Goal: Task Accomplishment & Management: Manage account settings

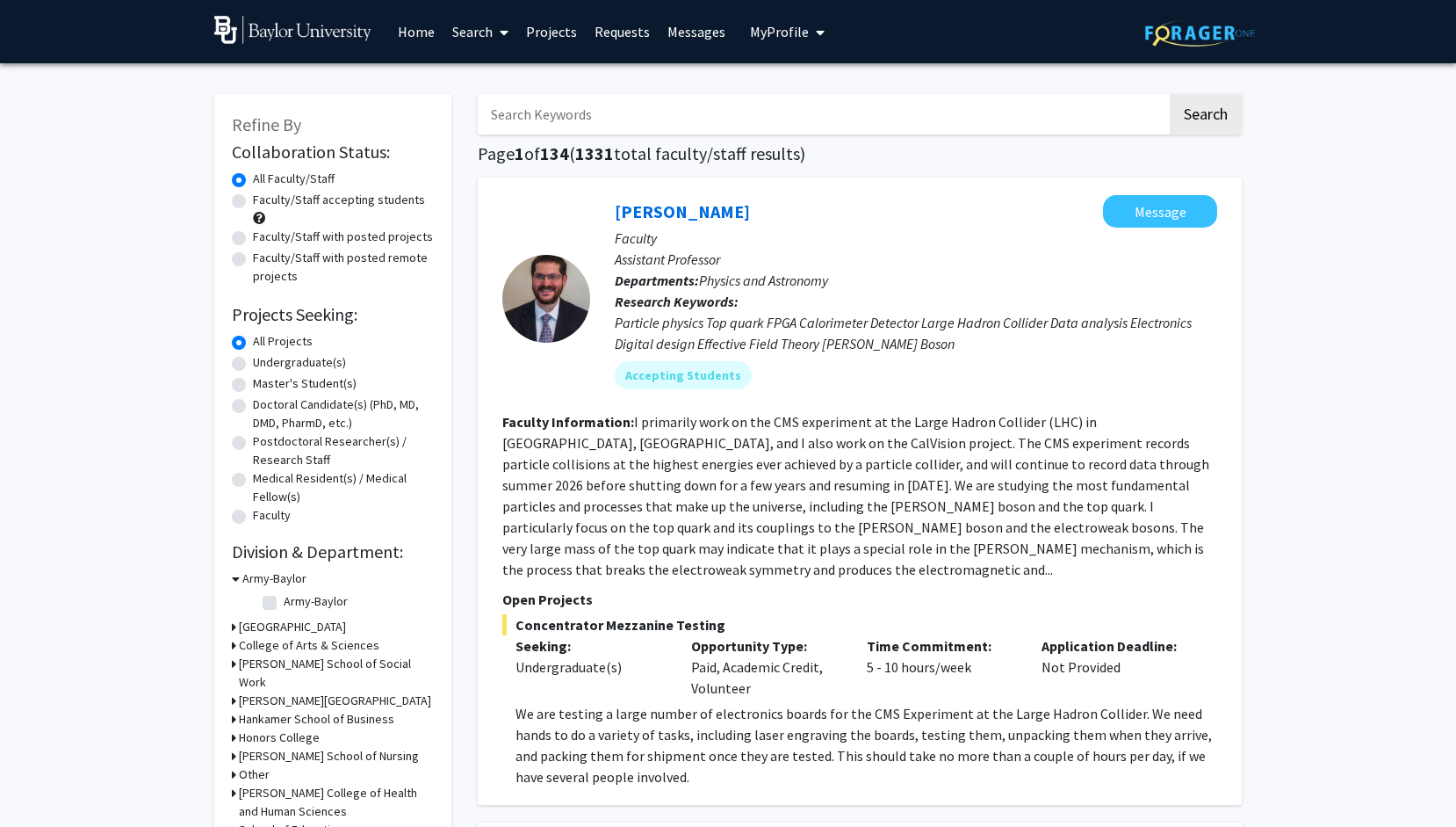
click at [430, 32] on link "Home" at bounding box center [416, 32] width 54 height 61
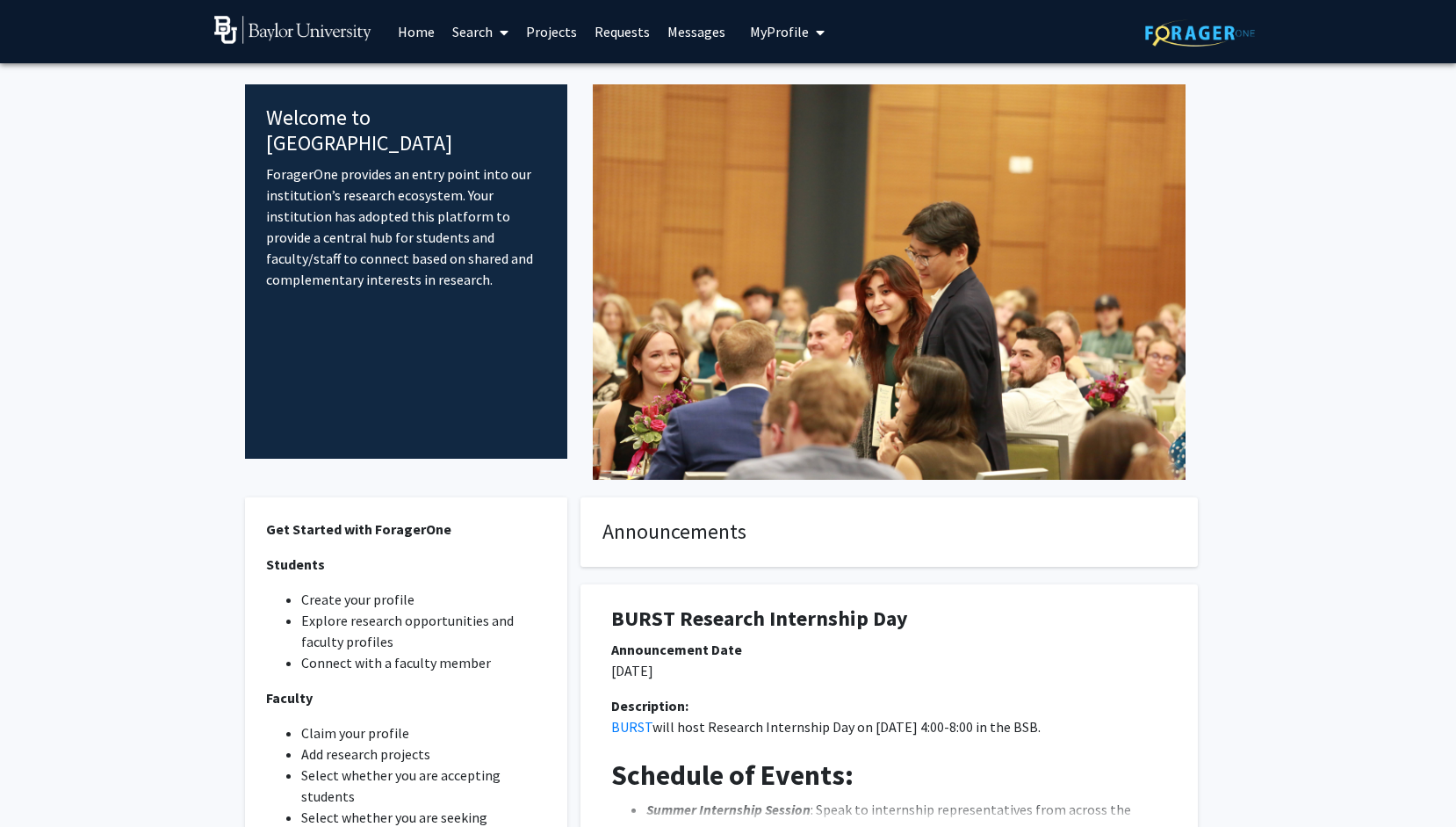
click at [784, 29] on span "My Profile" at bounding box center [779, 32] width 59 height 18
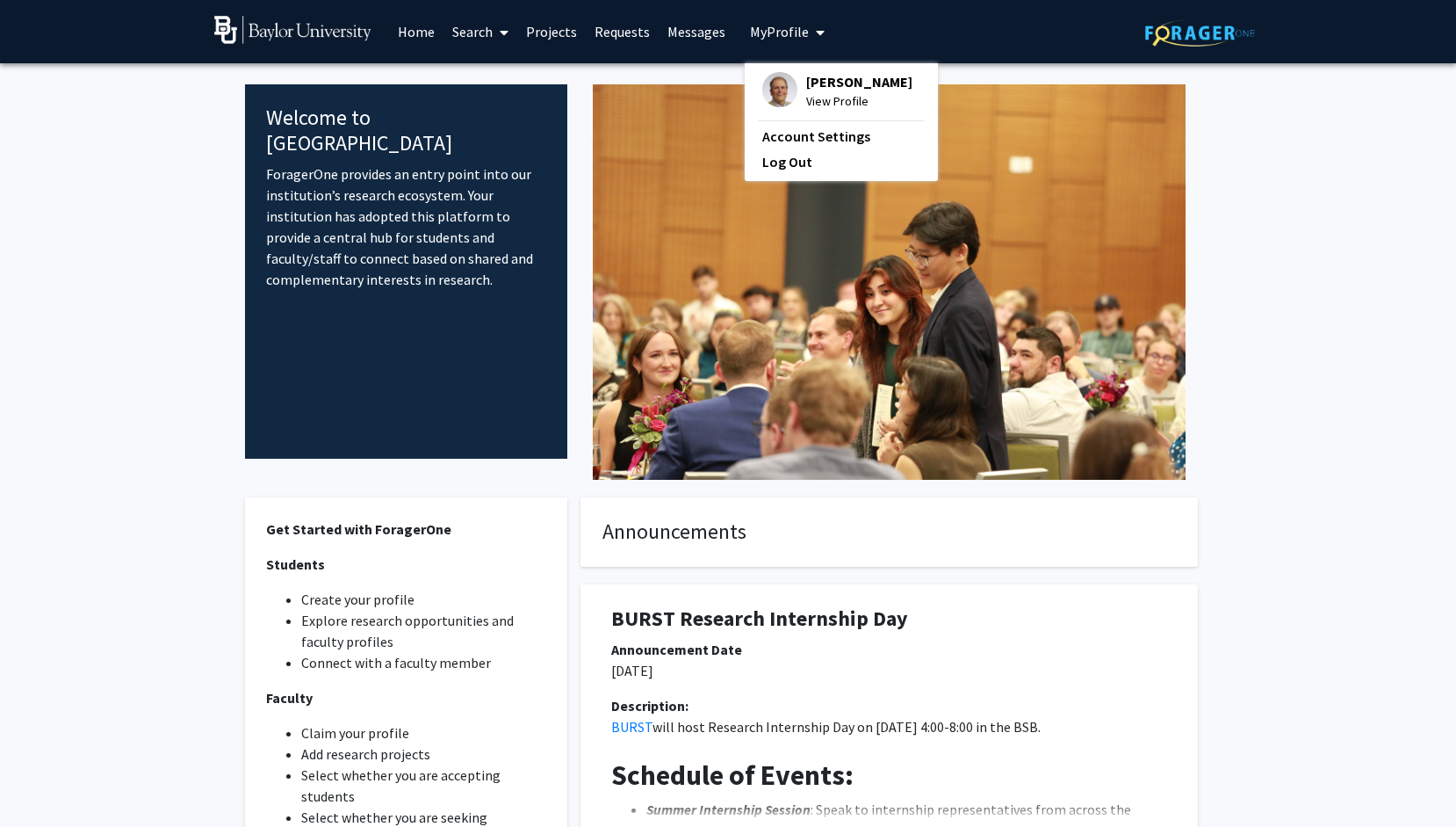
click at [830, 91] on span "[PERSON_NAME]" at bounding box center [859, 82] width 106 height 20
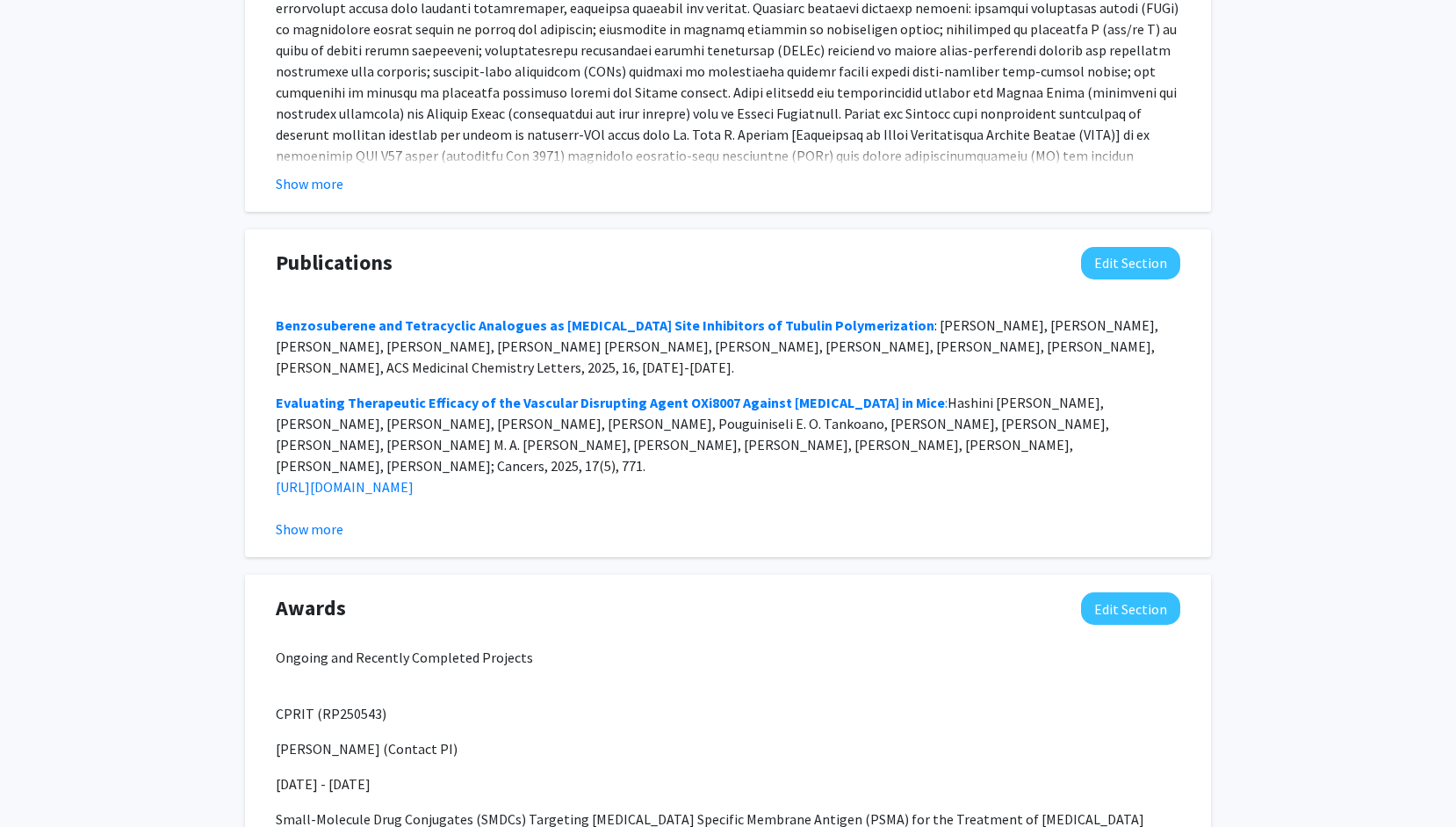
scroll to position [1457, 0]
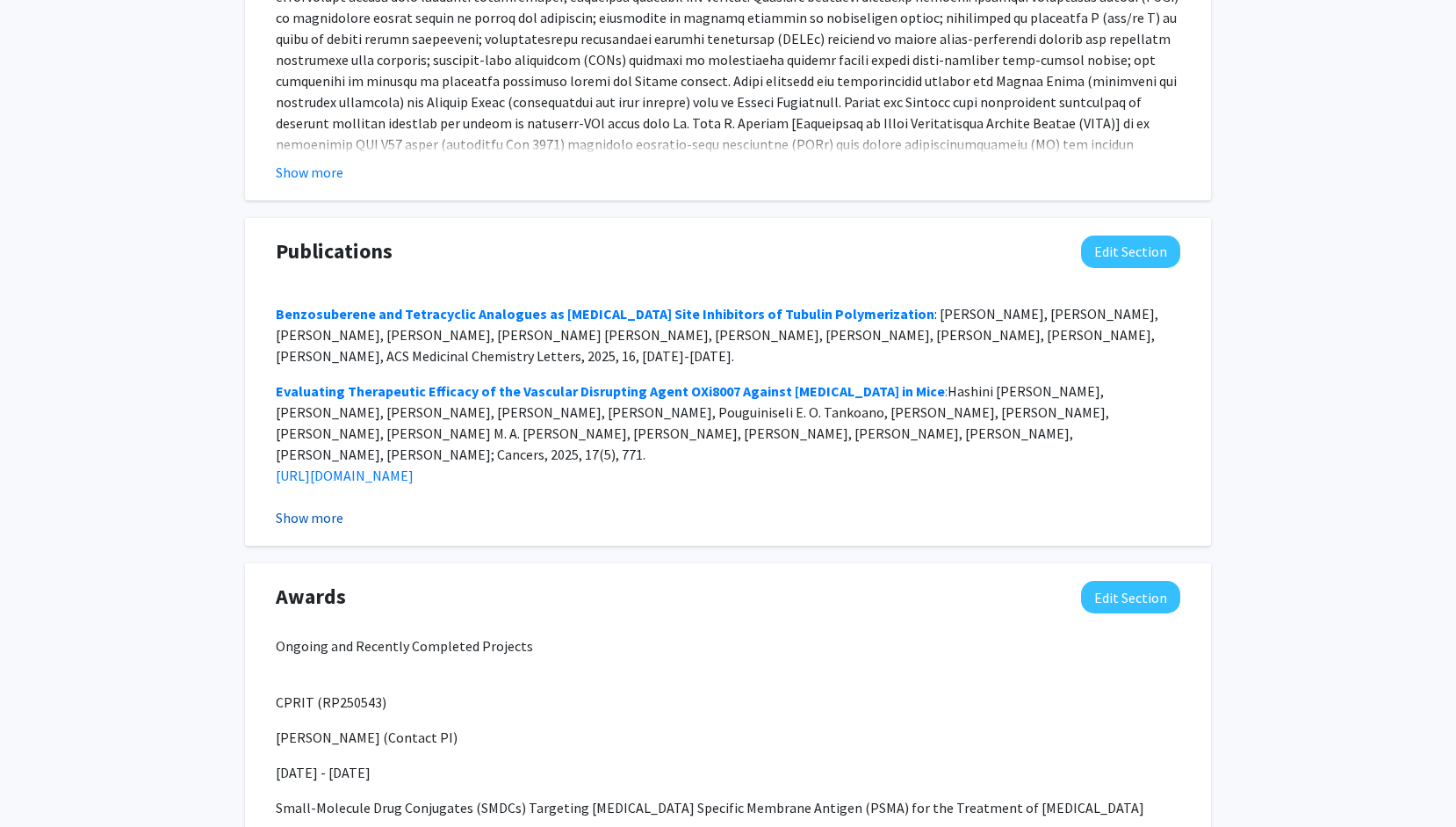
click at [326, 507] on button "Show more" at bounding box center [309, 517] width 68 height 21
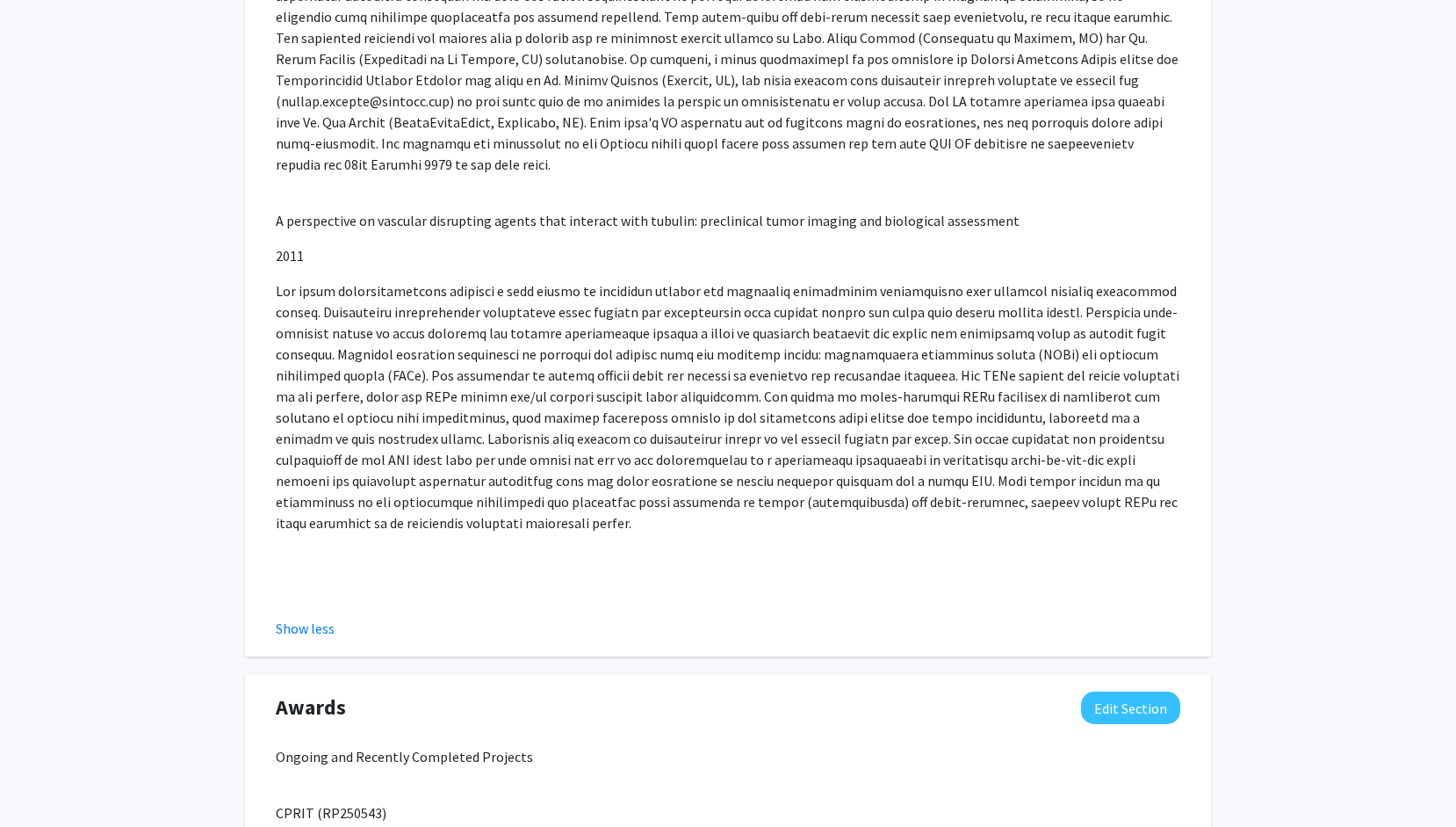
scroll to position [6060, 0]
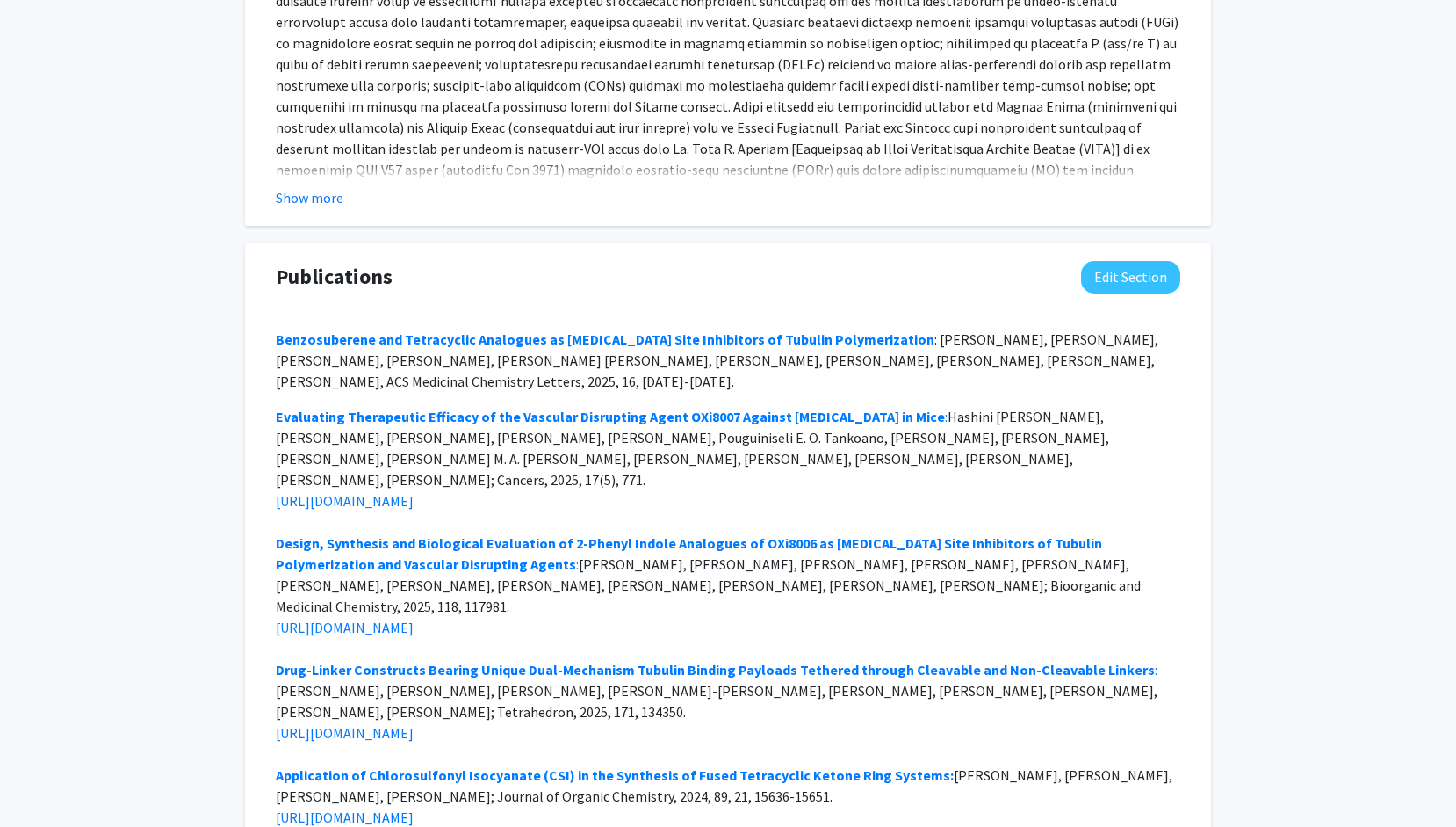
scroll to position [0, 0]
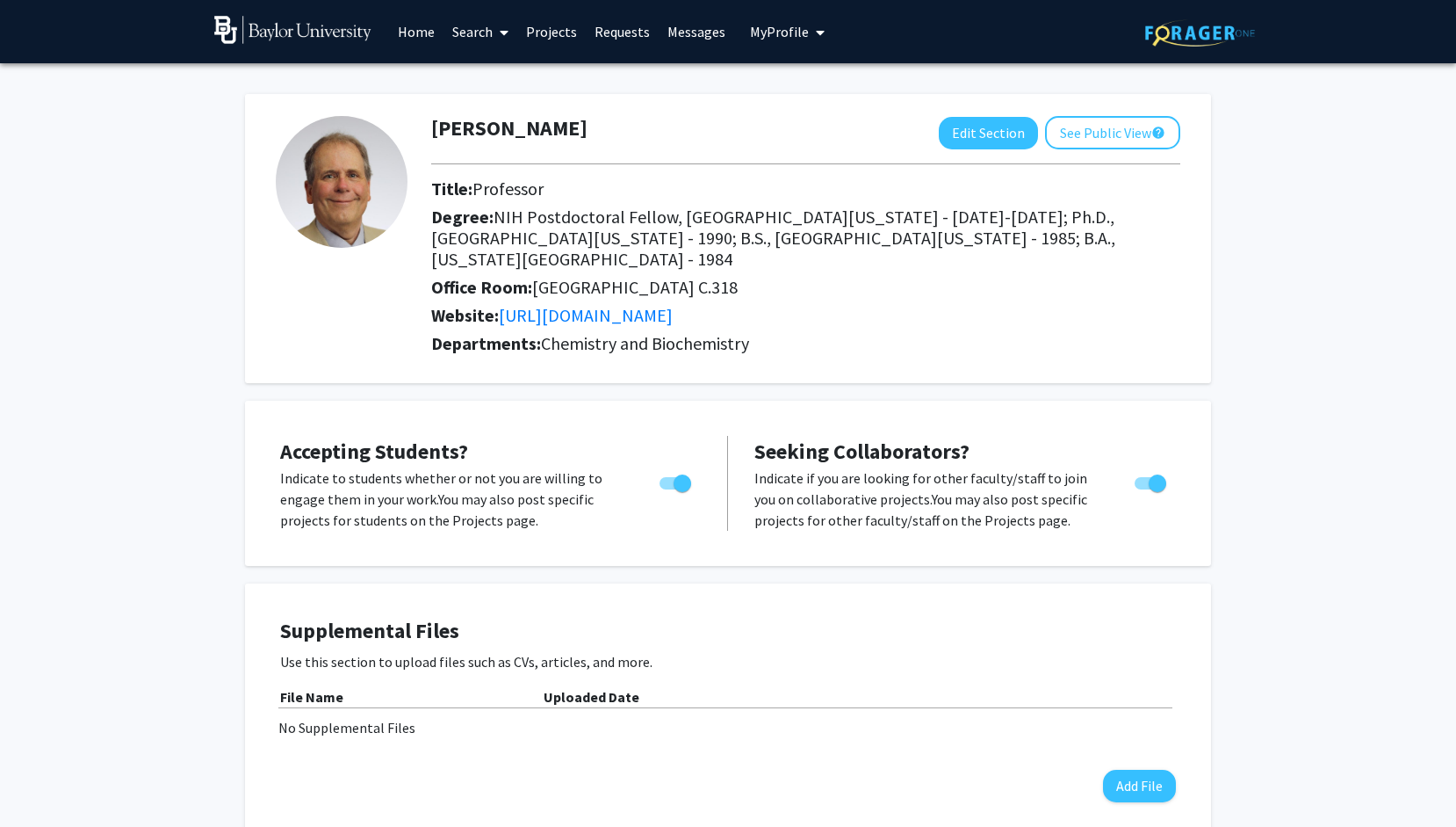
click at [692, 28] on link "Messages" at bounding box center [696, 32] width 76 height 61
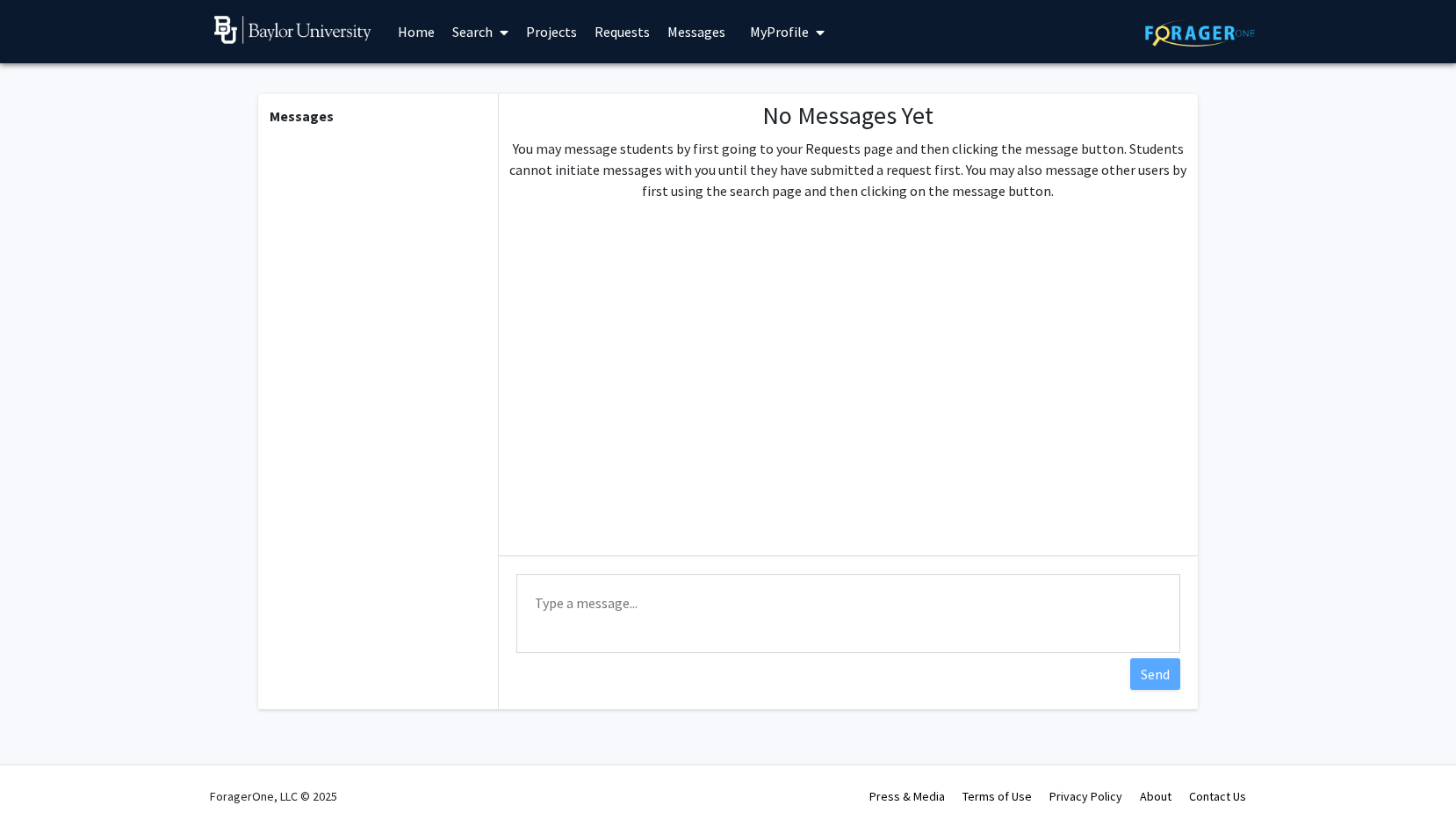
click at [616, 32] on link "Requests" at bounding box center [623, 32] width 73 height 61
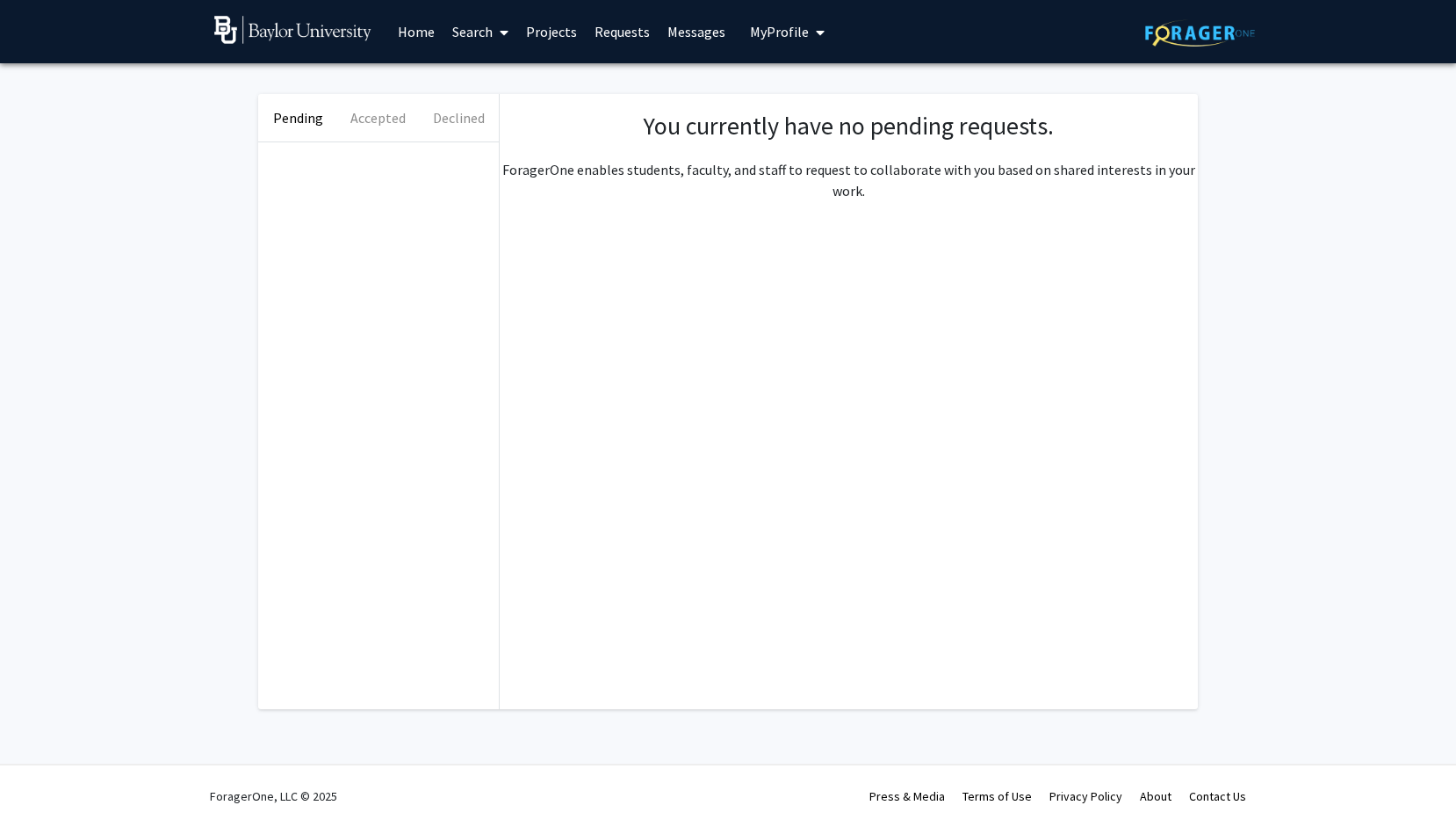
click at [553, 32] on link "Projects" at bounding box center [552, 32] width 69 height 61
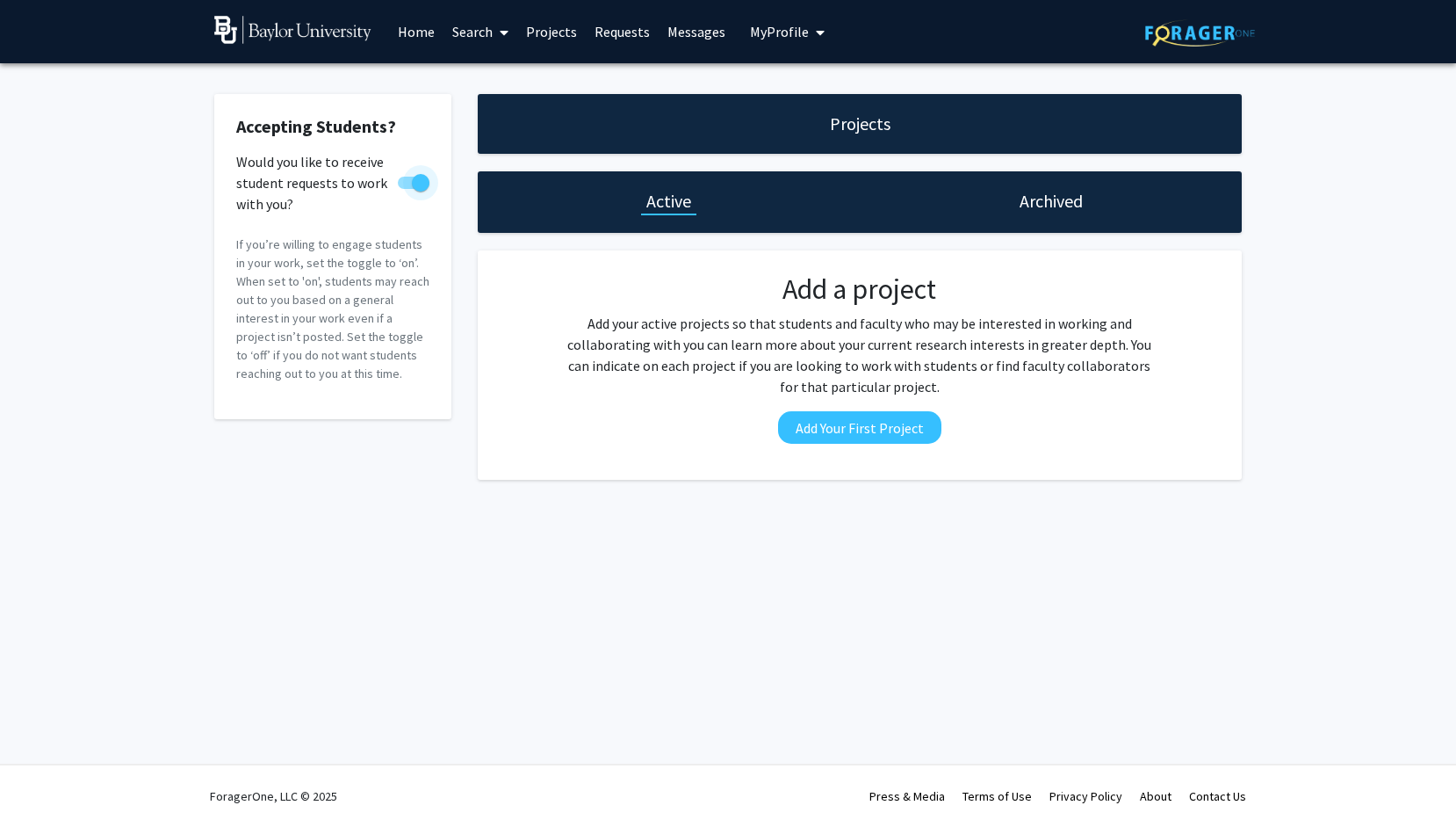
click at [421, 180] on span at bounding box center [421, 182] width 18 height 18
click at [407, 189] on input "Would you like to receive student requests to work with you?" at bounding box center [406, 189] width 1 height 1
click at [409, 181] on span at bounding box center [407, 182] width 18 height 18
click at [407, 189] on input "Would you like to receive student requests to work with you?" at bounding box center [406, 189] width 1 height 1
checkbox input "true"
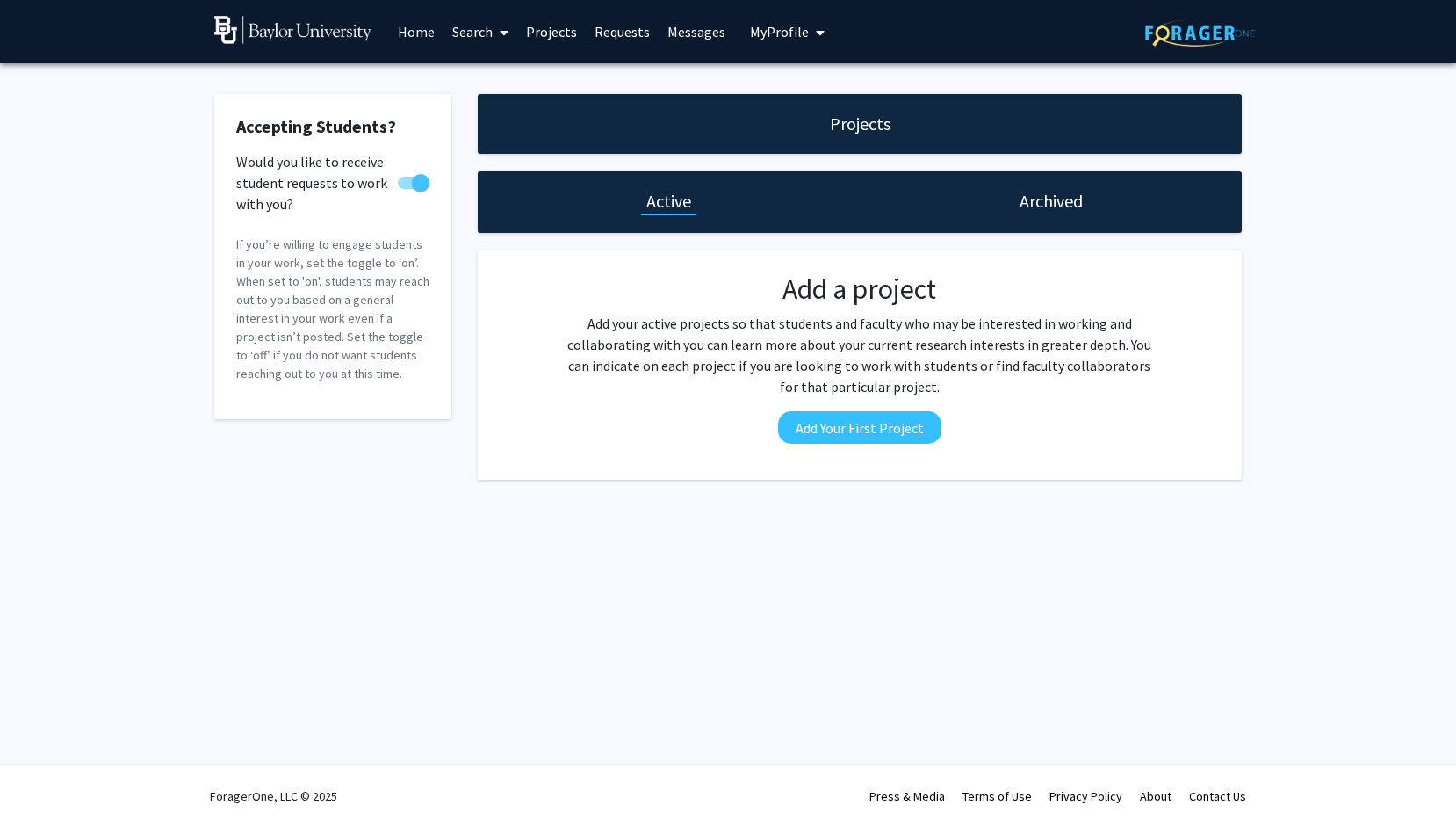
click at [421, 32] on link "Home" at bounding box center [416, 32] width 54 height 61
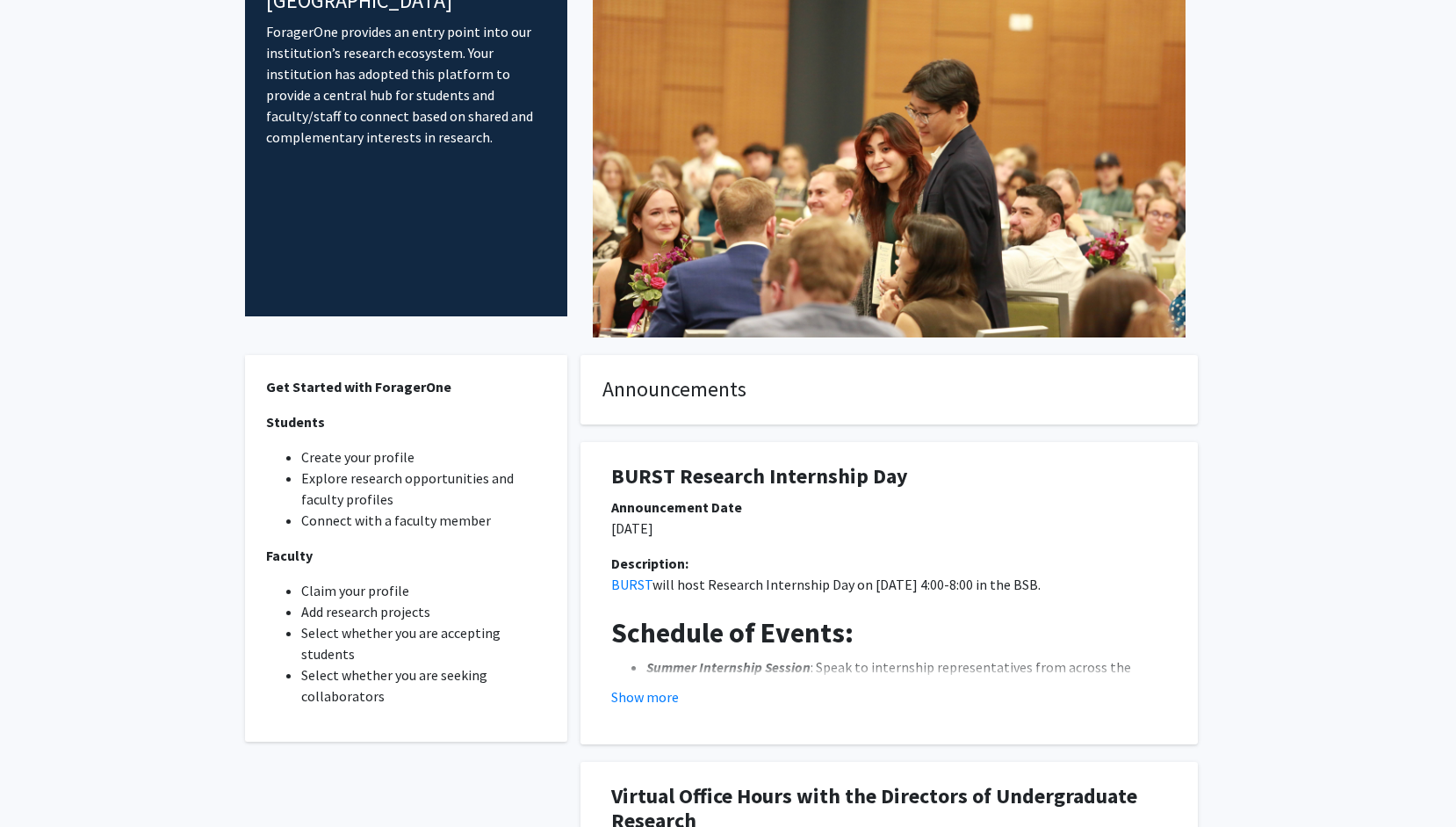
scroll to position [214, 0]
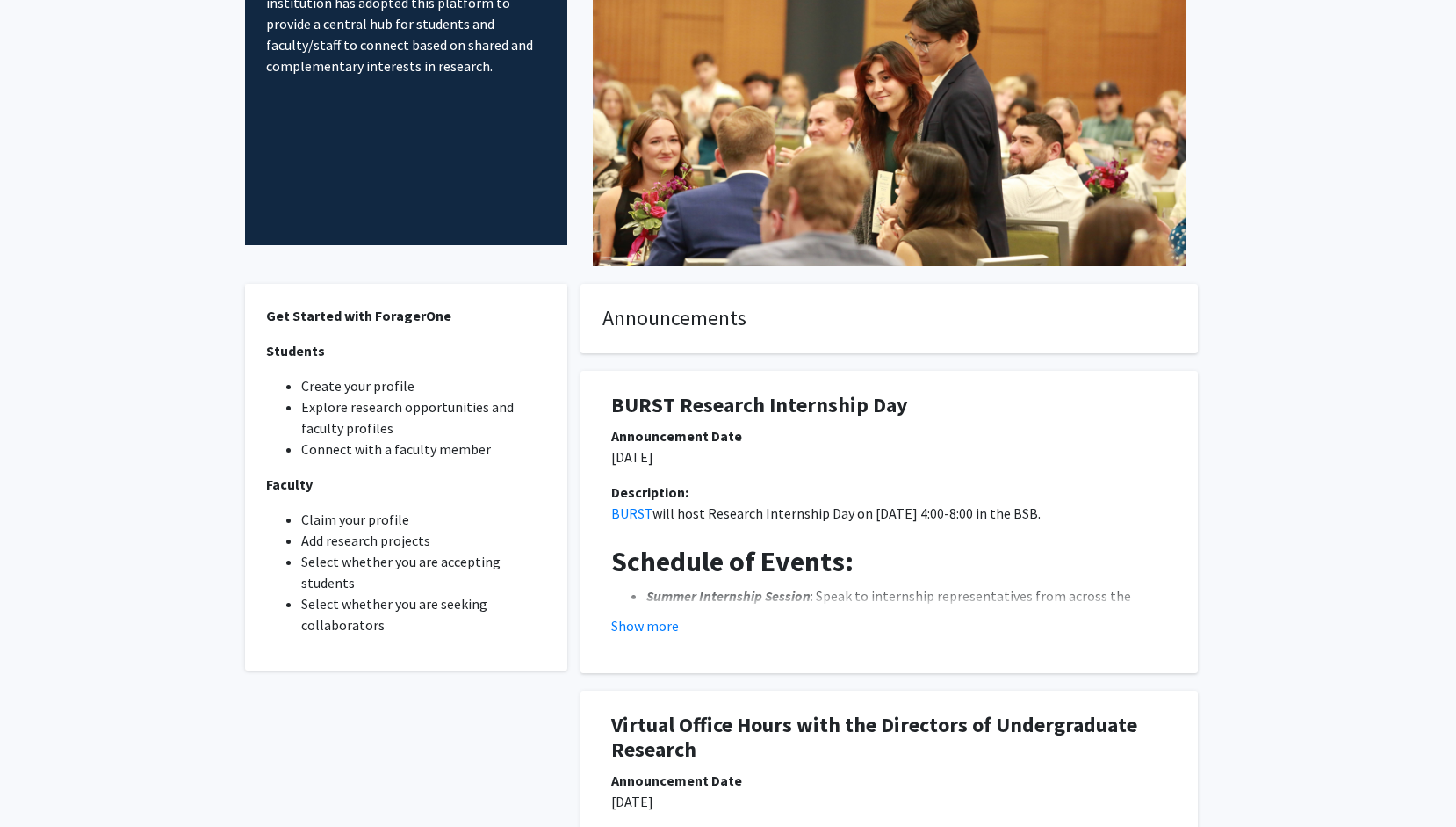
click at [359, 417] on li "Explore research opportunities and faculty profiles" at bounding box center [424, 417] width 245 height 42
click at [360, 412] on li "Explore research opportunities and faculty profiles" at bounding box center [424, 417] width 245 height 42
click at [339, 408] on li "Explore research opportunities and faculty profiles" at bounding box center [424, 417] width 245 height 42
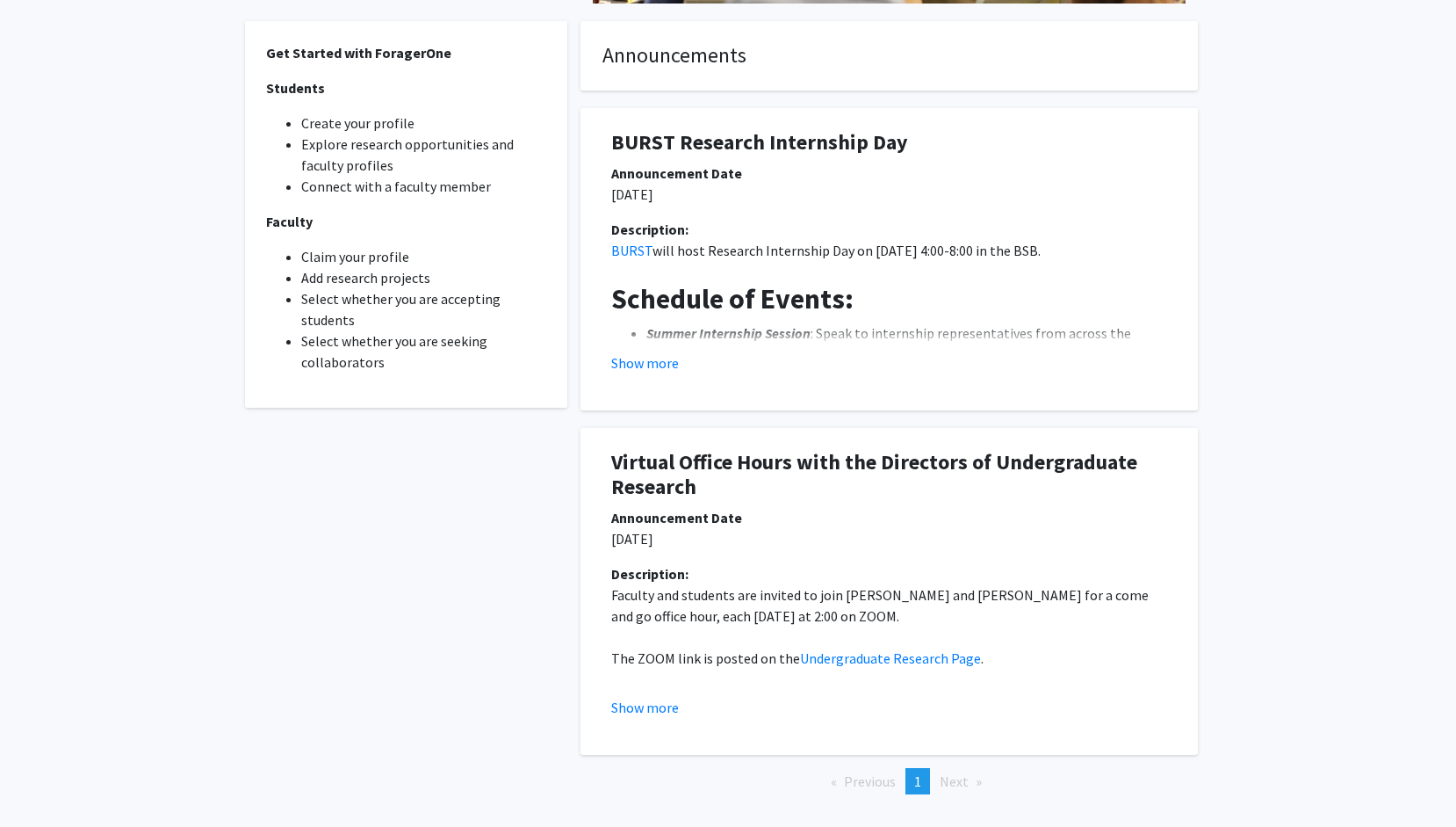
scroll to position [521, 0]
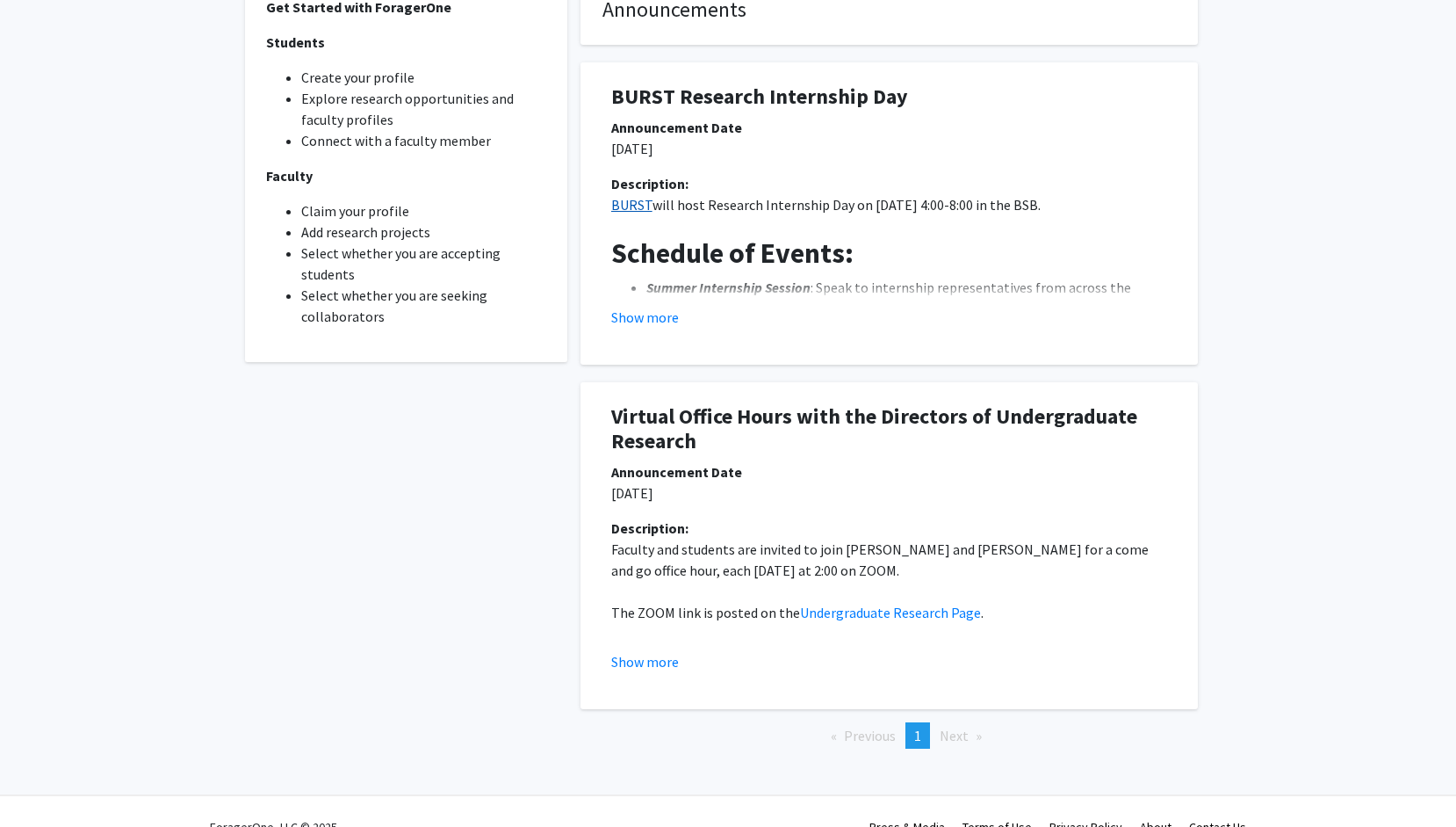
click at [629, 209] on link "BURST" at bounding box center [631, 205] width 41 height 18
